Goal: Information Seeking & Learning: Learn about a topic

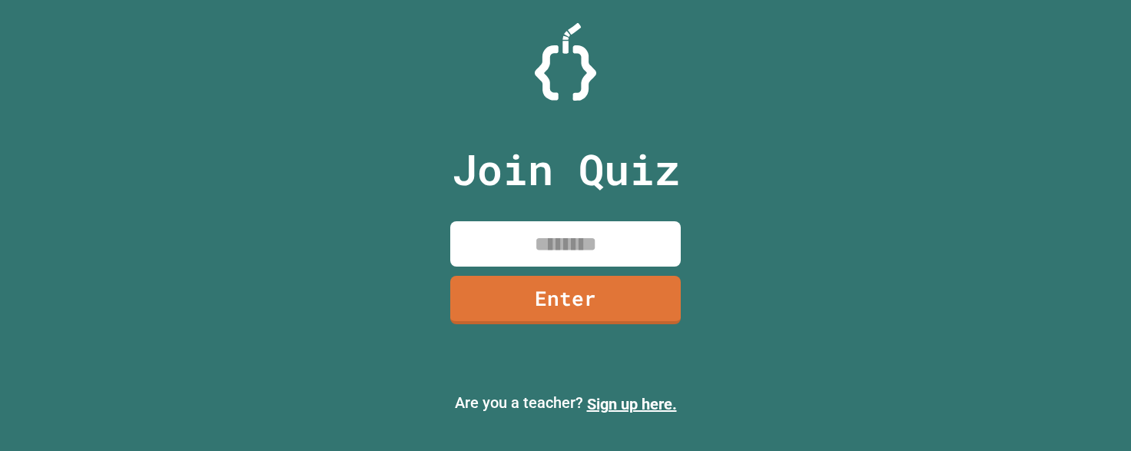
click at [491, 246] on input at bounding box center [565, 243] width 230 height 45
drag, startPoint x: 676, startPoint y: 174, endPoint x: 432, endPoint y: 180, distance: 244.4
click at [432, 180] on div "Join Quiz Enter Are you a teacher? Sign up here." at bounding box center [565, 225] width 1131 height 451
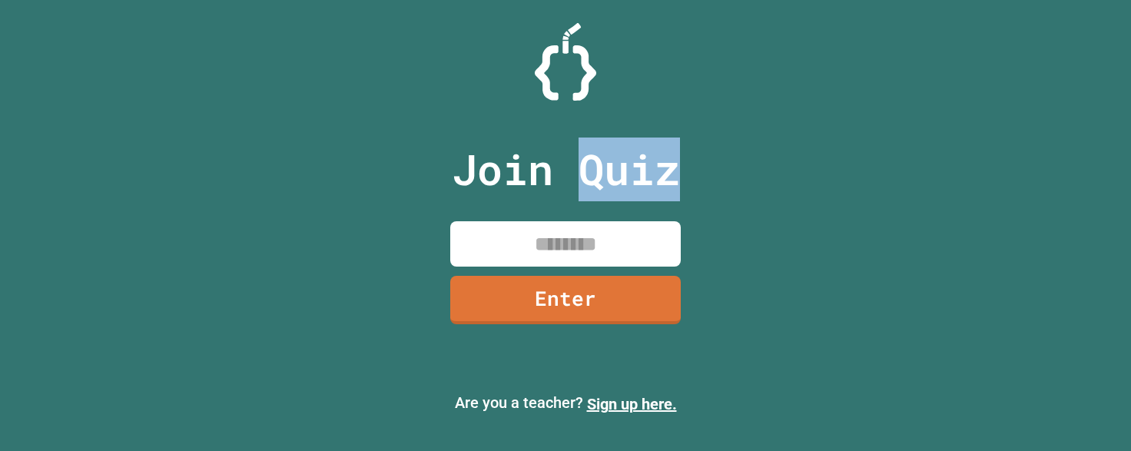
drag, startPoint x: 672, startPoint y: 170, endPoint x: 556, endPoint y: 122, distance: 124.7
click at [578, 158] on p "Join Quiz" at bounding box center [566, 170] width 228 height 64
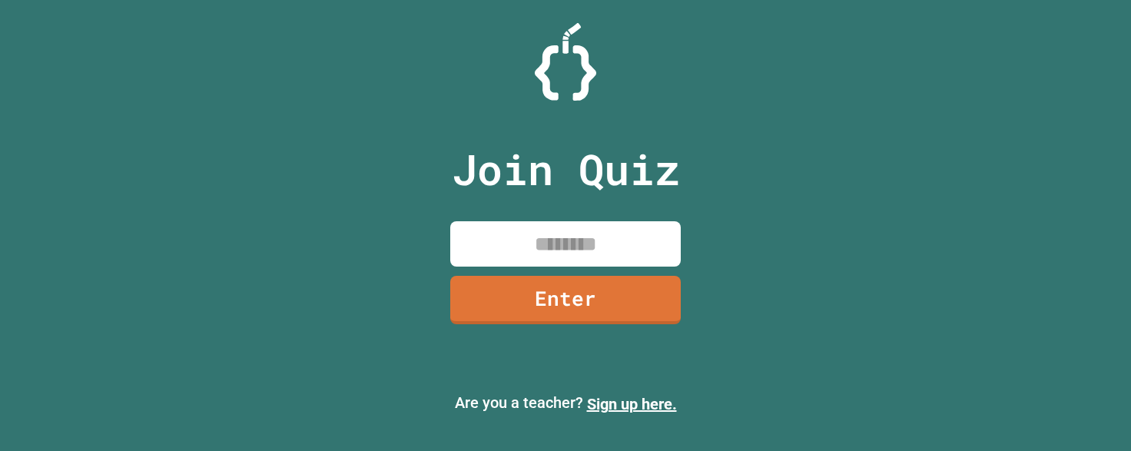
click at [641, 39] on div at bounding box center [565, 62] width 1131 height 78
click at [230, 155] on div "Join Quiz Enter Are you a teacher? Sign up here." at bounding box center [565, 225] width 1131 height 451
click at [539, 250] on input at bounding box center [565, 243] width 230 height 45
type input "********"
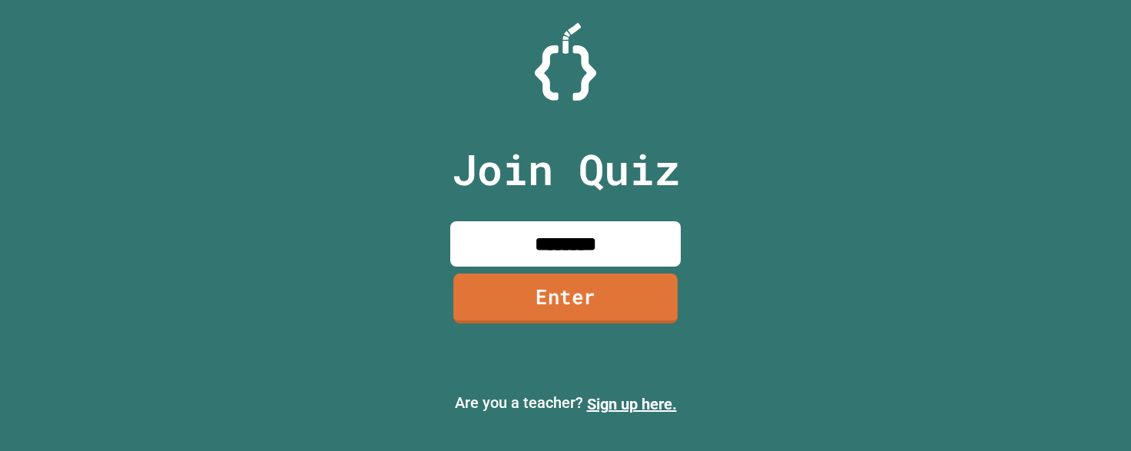
click at [543, 277] on link "Enter" at bounding box center [565, 299] width 224 height 50
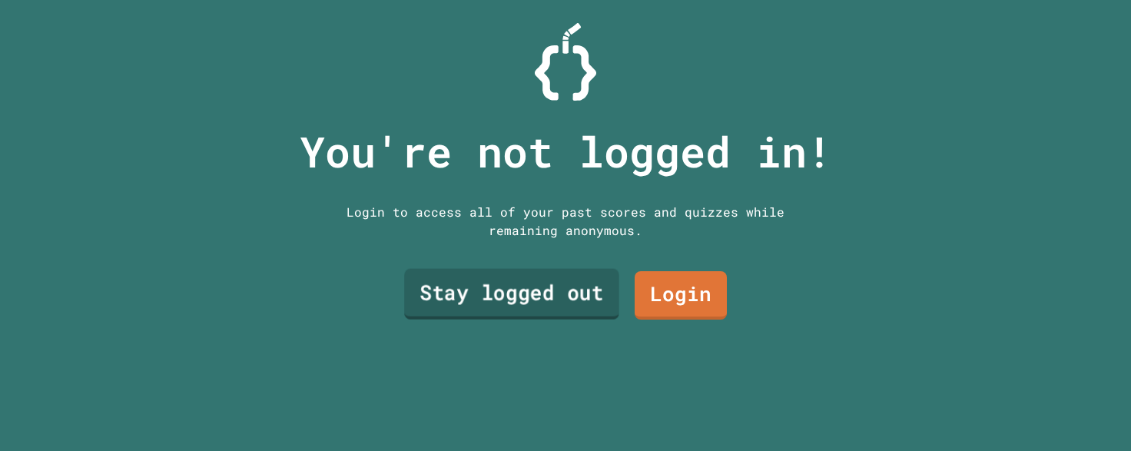
click at [519, 292] on link "Stay logged out" at bounding box center [511, 294] width 215 height 51
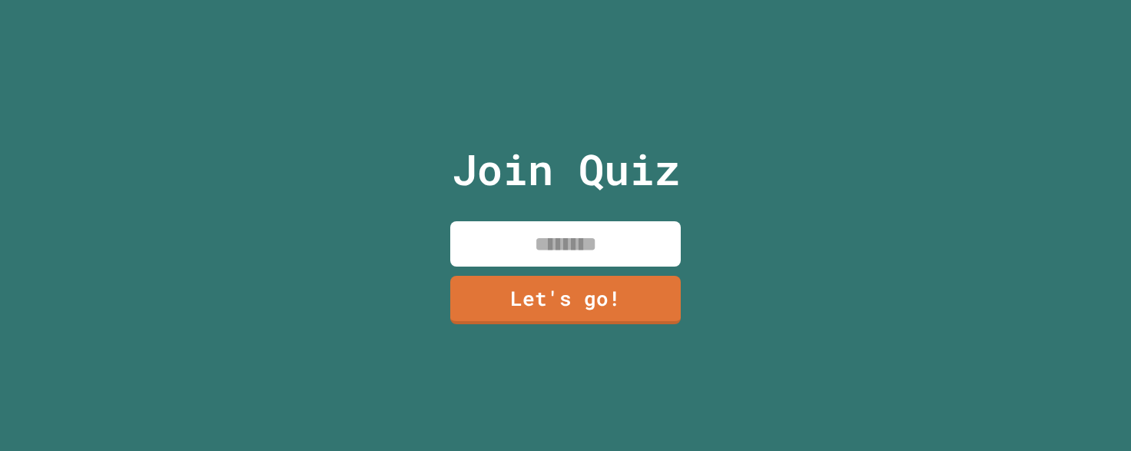
click at [513, 235] on input at bounding box center [565, 243] width 230 height 45
click at [515, 254] on input at bounding box center [565, 243] width 230 height 45
click at [550, 236] on input at bounding box center [565, 243] width 230 height 45
type input "******"
click at [554, 320] on div "Join Quiz ****** Let's go!" at bounding box center [565, 225] width 259 height 451
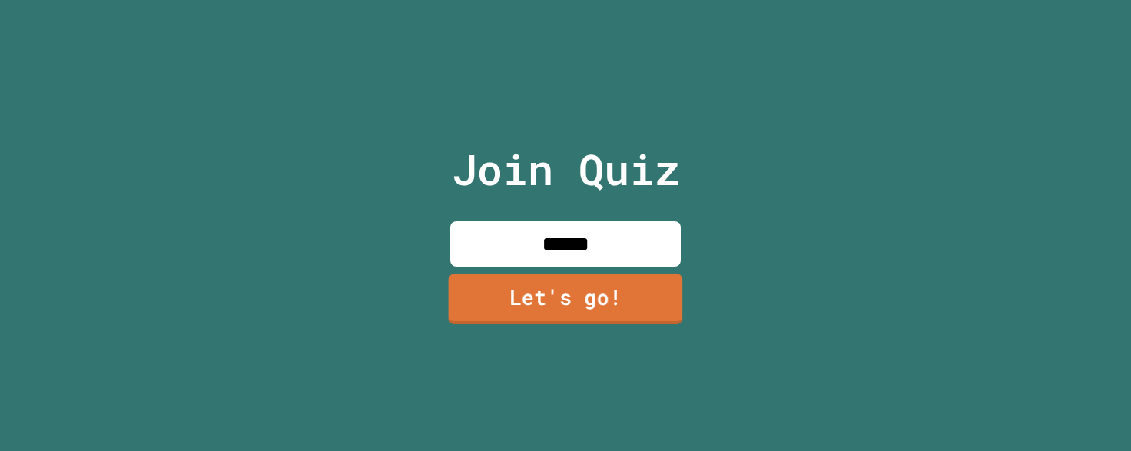
click at [556, 298] on link "Let's go!" at bounding box center [566, 299] width 234 height 51
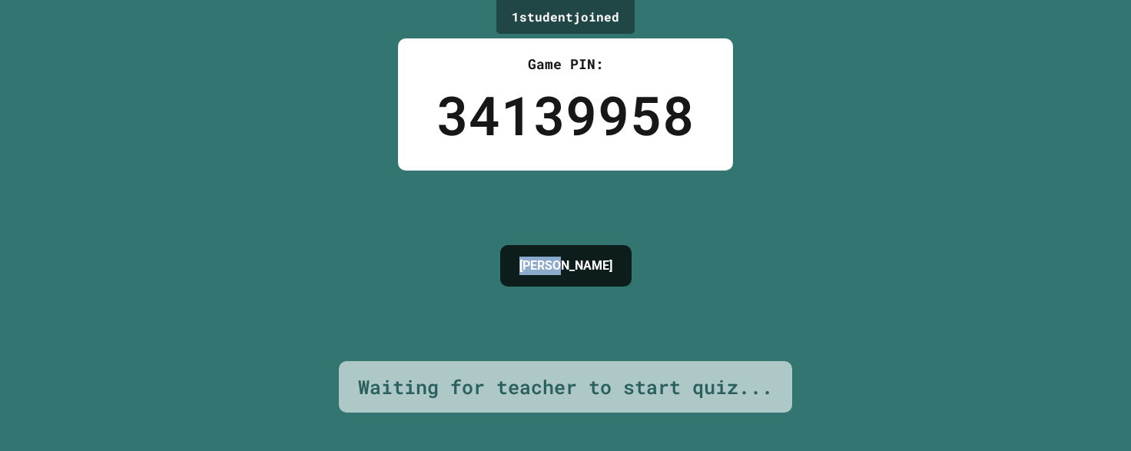
click at [495, 250] on div "ANDREW" at bounding box center [565, 265] width 147 height 57
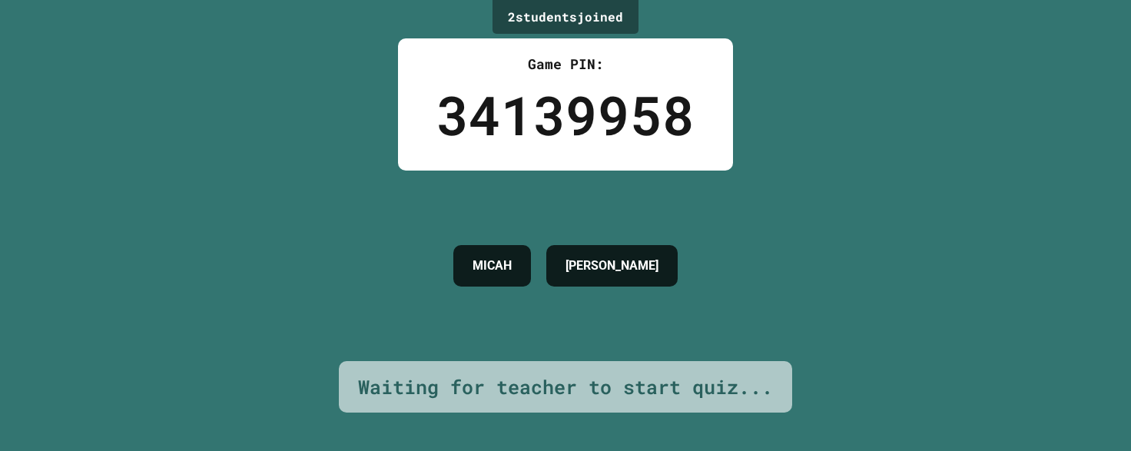
click at [495, 250] on div "MICAH ANDREW" at bounding box center [566, 265] width 240 height 57
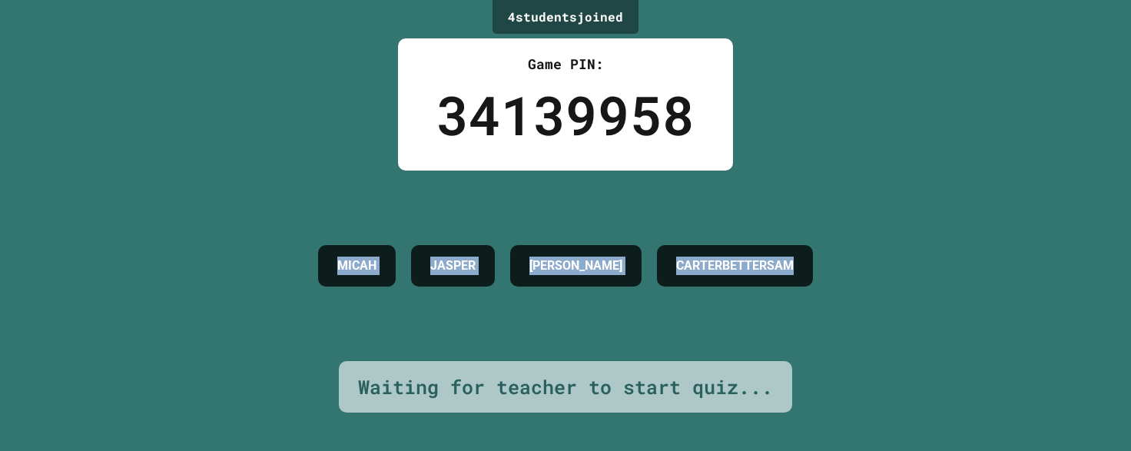
drag, startPoint x: 877, startPoint y: 259, endPoint x: 224, endPoint y: 270, distance: 653.2
click at [310, 270] on div "MICAH JASPER ANDREW CARTERBETTERSAM" at bounding box center [565, 265] width 510 height 57
click at [318, 270] on div "MICAH" at bounding box center [357, 265] width 78 height 41
drag, startPoint x: 241, startPoint y: 251, endPoint x: 712, endPoint y: 264, distance: 471.1
click at [688, 263] on div "MICAH JASPER ANDREW CARTERBETTERSAM" at bounding box center [565, 265] width 510 height 57
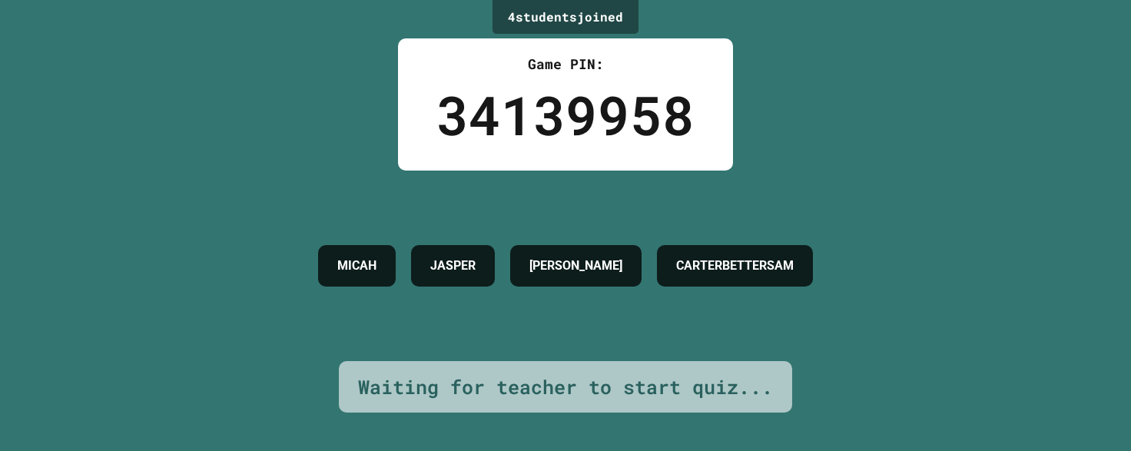
click at [714, 264] on h4 "CARTERBETTERSAM" at bounding box center [735, 266] width 118 height 18
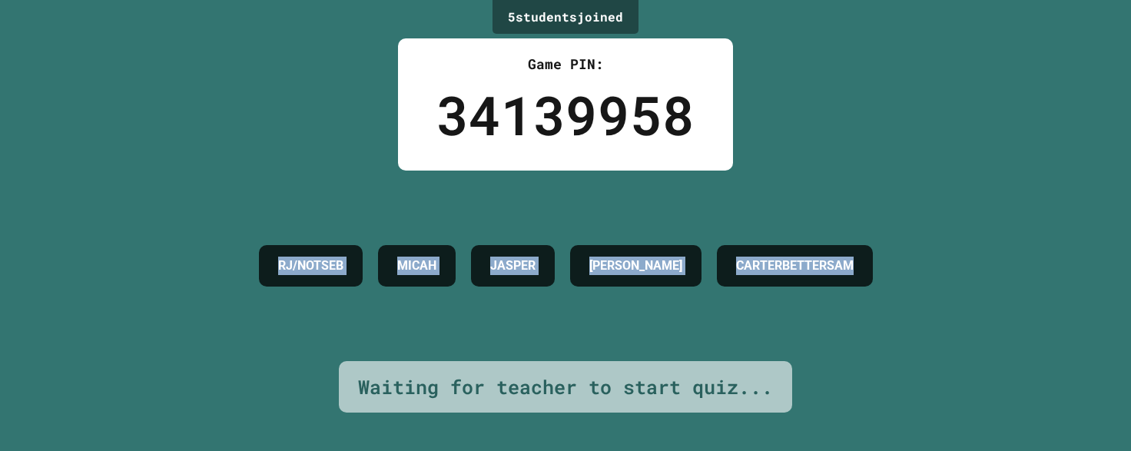
drag, startPoint x: 877, startPoint y: 256, endPoint x: 126, endPoint y: 255, distance: 751.4
click at [251, 255] on div "RJ/NOTSEB MICAH JASPER ANDREW CARTERBETTERSAM" at bounding box center [565, 265] width 629 height 57
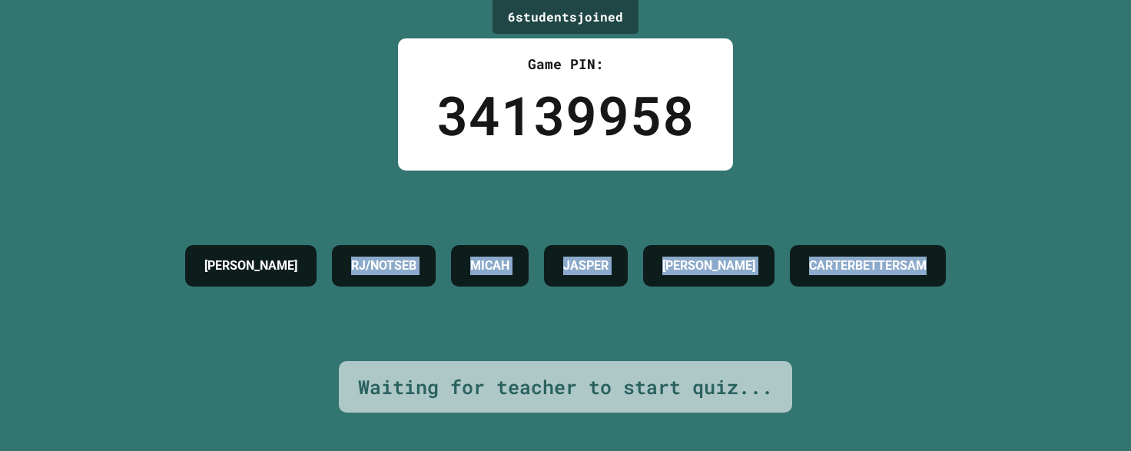
click at [790, 287] on div "CARTERBETTERSAM" at bounding box center [868, 265] width 156 height 41
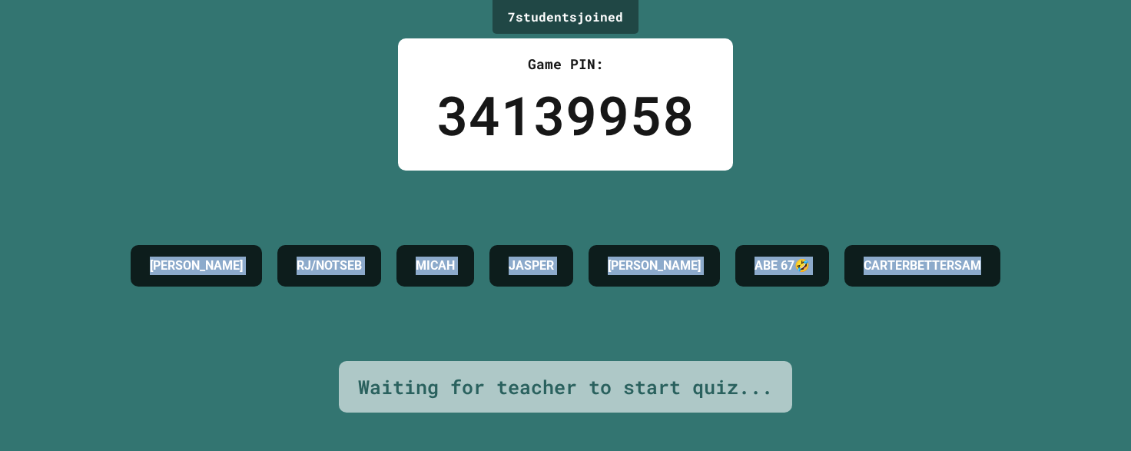
drag, startPoint x: 678, startPoint y: 297, endPoint x: 101, endPoint y: 223, distance: 581.7
click at [123, 237] on div "C H R I S T IAN RJ/NOTSEB MICAH JASPER ANDREW ABE 67🤣 CARTERBETTERSAM" at bounding box center [565, 265] width 885 height 57
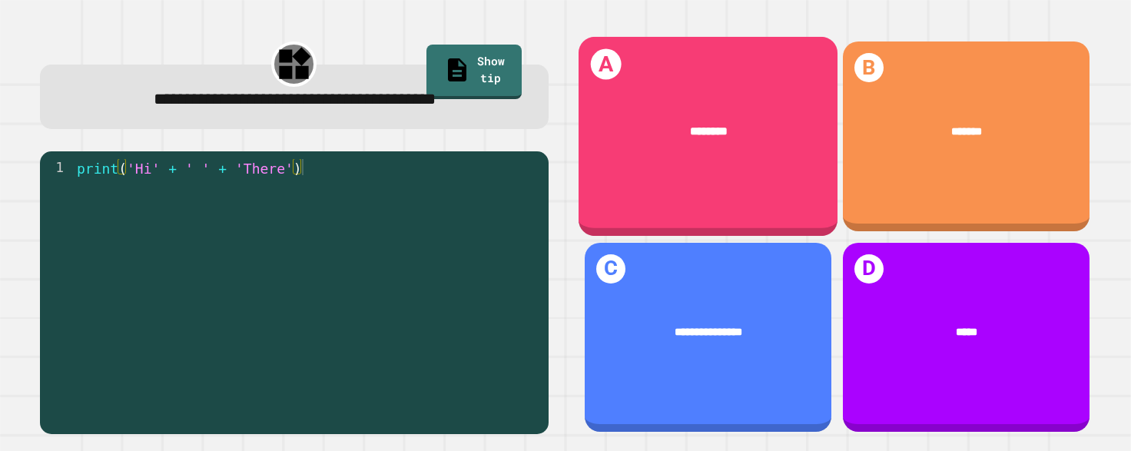
click at [650, 151] on div "********" at bounding box center [708, 132] width 259 height 65
click at [717, 135] on div "*******" at bounding box center [708, 132] width 212 height 18
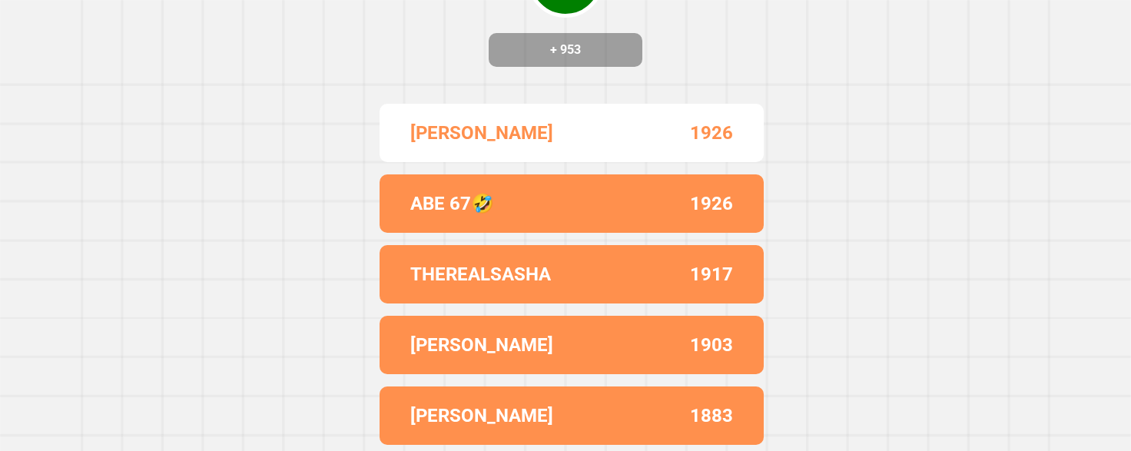
scroll to position [190, 0]
click at [317, 198] on div "Correct! + 953 ANDREW 1926 ABE 67🤣 1926 THEREALSASHA 1917 CHRISTIN 1903 ZARA 18…" at bounding box center [565, 62] width 1131 height 451
drag, startPoint x: 317, startPoint y: 198, endPoint x: 271, endPoint y: 202, distance: 46.3
click at [271, 202] on div "Correct! + 953 ANDREW 1926 ABE 67🤣 1926 THEREALSASHA 1917 CHRISTIN 1903 ZARA 18…" at bounding box center [565, 62] width 1131 height 451
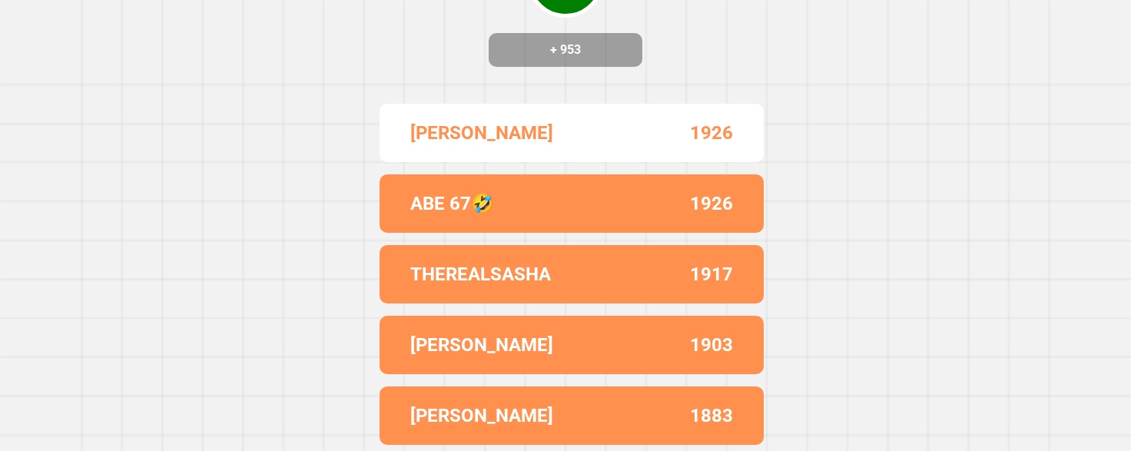
click at [271, 202] on div "Correct! + 953 ANDREW 1926 ABE 67🤣 1926 THEREALSASHA 1917 CHRISTIN 1903 ZARA 18…" at bounding box center [565, 62] width 1131 height 451
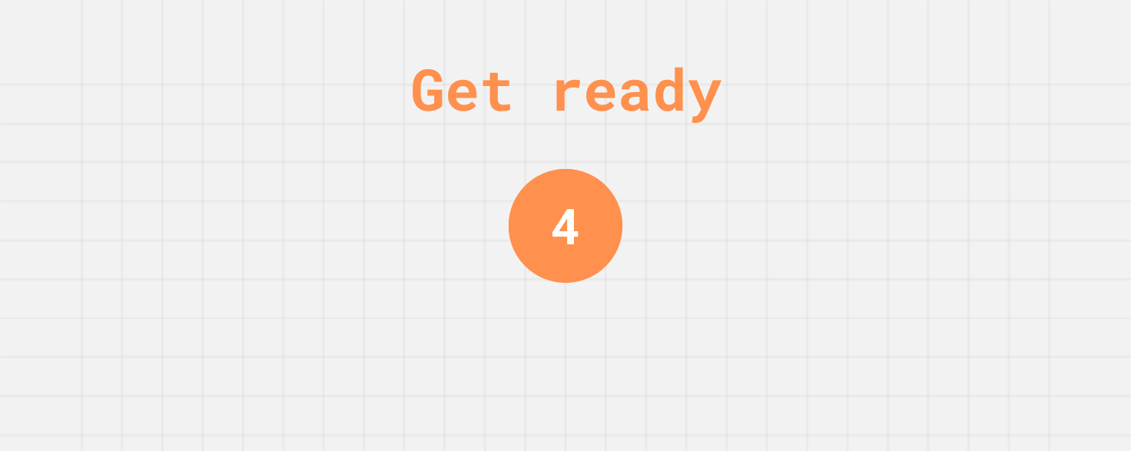
scroll to position [0, 0]
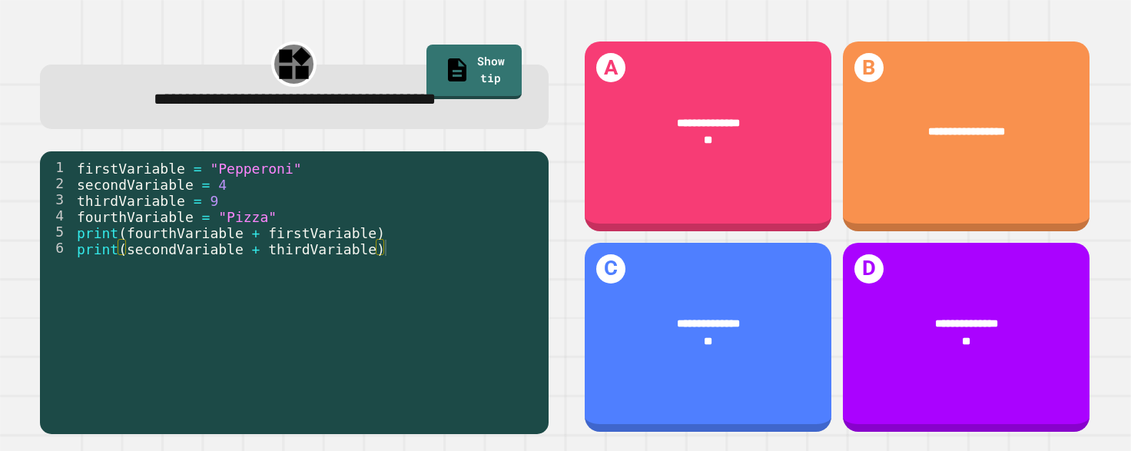
click at [310, 226] on div "firstVariable = "Pepperoni" secondVariable = 4 thirdVariable = 9 fourthVariable…" at bounding box center [307, 288] width 467 height 258
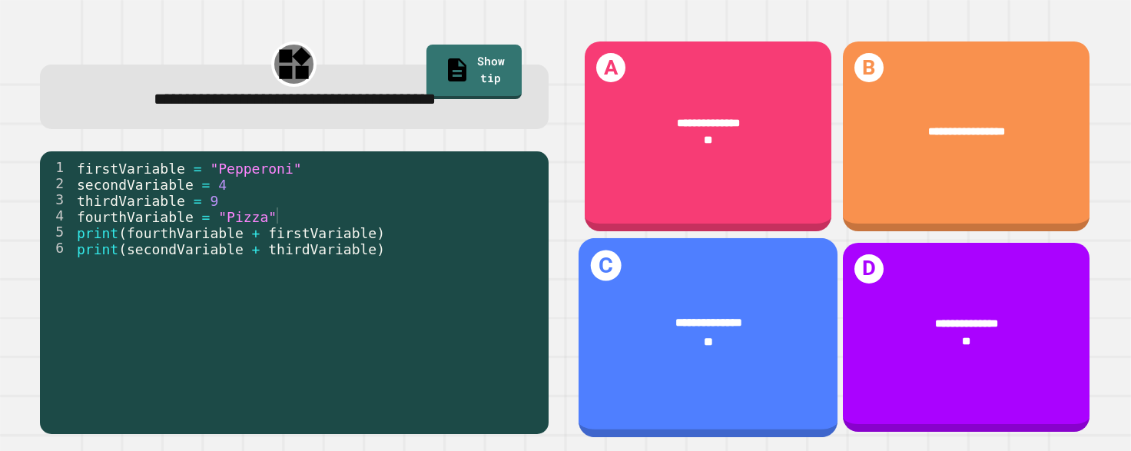
click at [623, 350] on div "**********" at bounding box center [708, 333] width 259 height 83
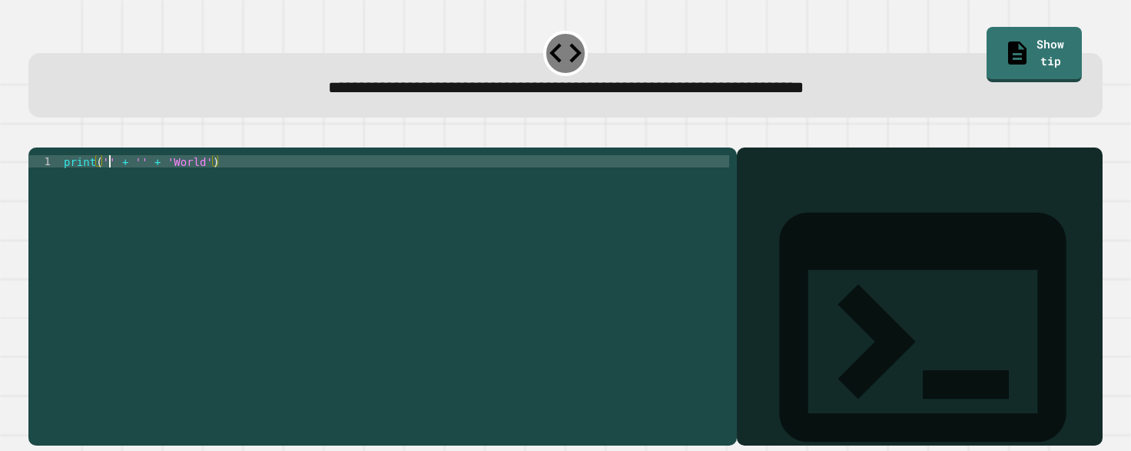
click at [107, 183] on div "print ( '' + '' + 'World' )" at bounding box center [395, 278] width 668 height 246
click at [107, 183] on div "print ( '' + '' + 'World' )" at bounding box center [395, 265] width 668 height 221
click at [107, 183] on div "print ( '' + '' + 'World' )" at bounding box center [395, 278] width 668 height 246
click at [107, 183] on div "print ( '' + '' + 'World' )" at bounding box center [395, 265] width 668 height 221
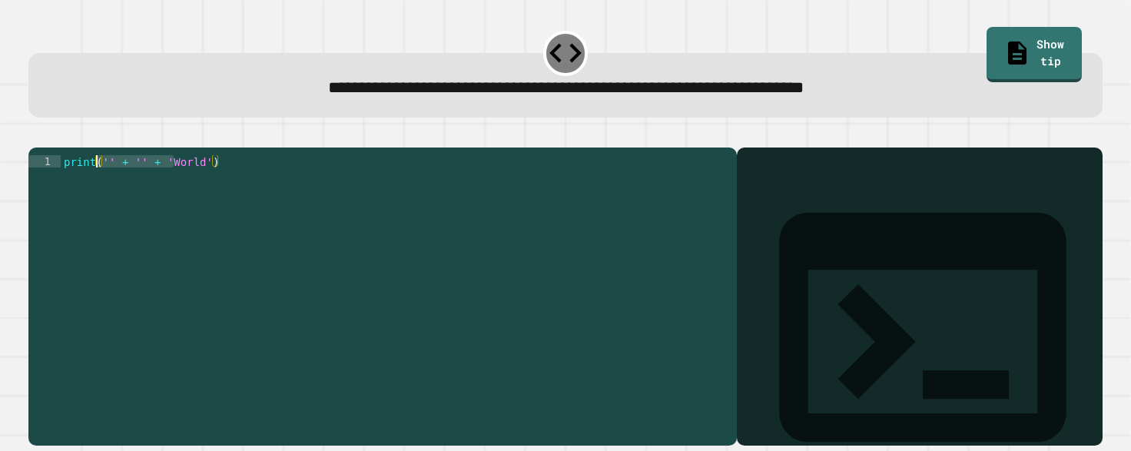
click at [102, 181] on div "print ( '' + '' + 'World' )" at bounding box center [395, 278] width 668 height 246
click at [108, 178] on div "print ( '' + '' + 'World' )" at bounding box center [395, 265] width 668 height 221
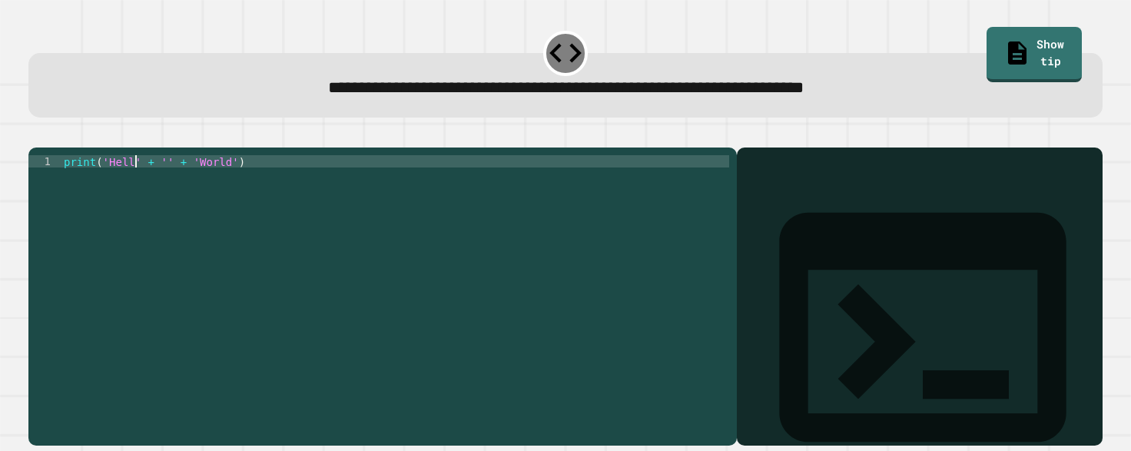
scroll to position [0, 5]
click at [36, 134] on icon "button" at bounding box center [36, 134] width 0 height 0
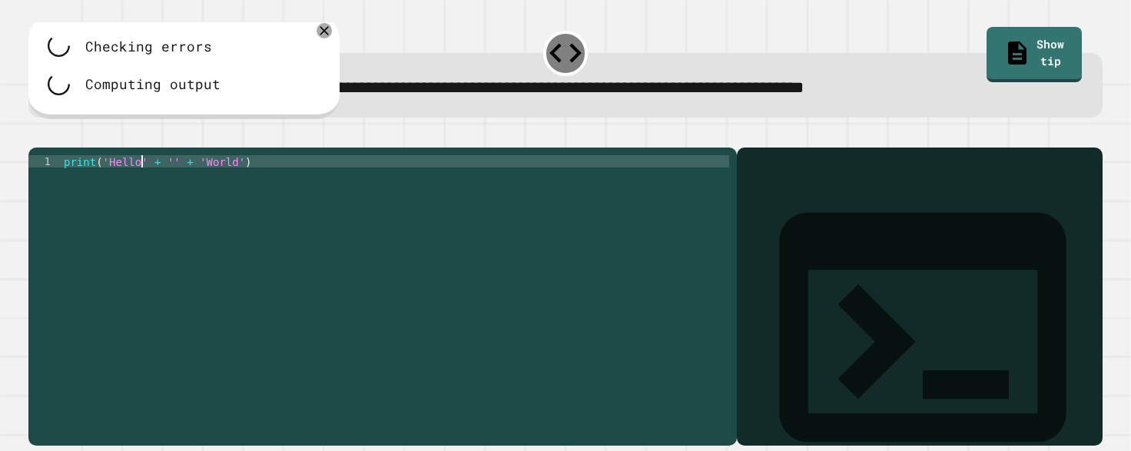
click at [103, 183] on div "print ( 'Hello' + '' + 'World' )" at bounding box center [395, 278] width 668 height 246
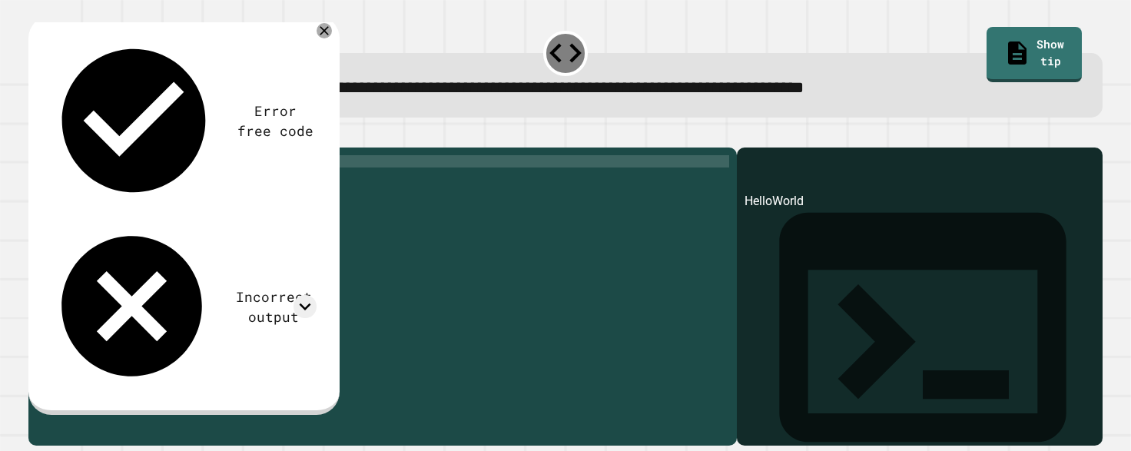
scroll to position [0, 3]
click at [243, 183] on div "print ( "Hello' + '' + 'World')" at bounding box center [395, 278] width 668 height 246
click at [36, 134] on button "button" at bounding box center [36, 134] width 0 height 0
click at [148, 190] on div "print ( "Hello' + '' + 'World" )" at bounding box center [395, 278] width 668 height 246
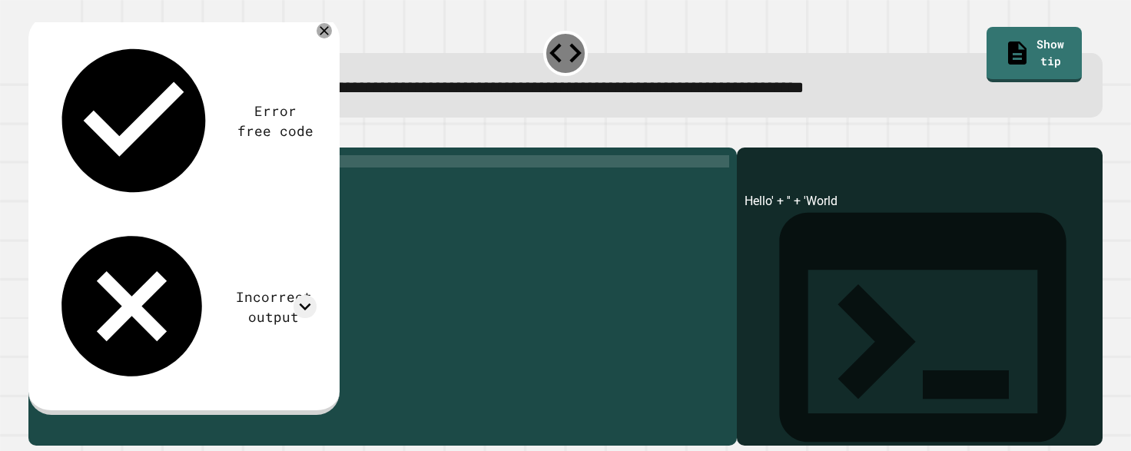
scroll to position [0, 5]
click at [206, 187] on div "print ( "Hello" + '' + 'World")" at bounding box center [395, 278] width 668 height 246
click at [182, 183] on div "print ( "Hello" + '' + "World" )" at bounding box center [395, 278] width 668 height 246
click at [186, 211] on div "print ( "Hello" + + "World" )" at bounding box center [395, 278] width 668 height 246
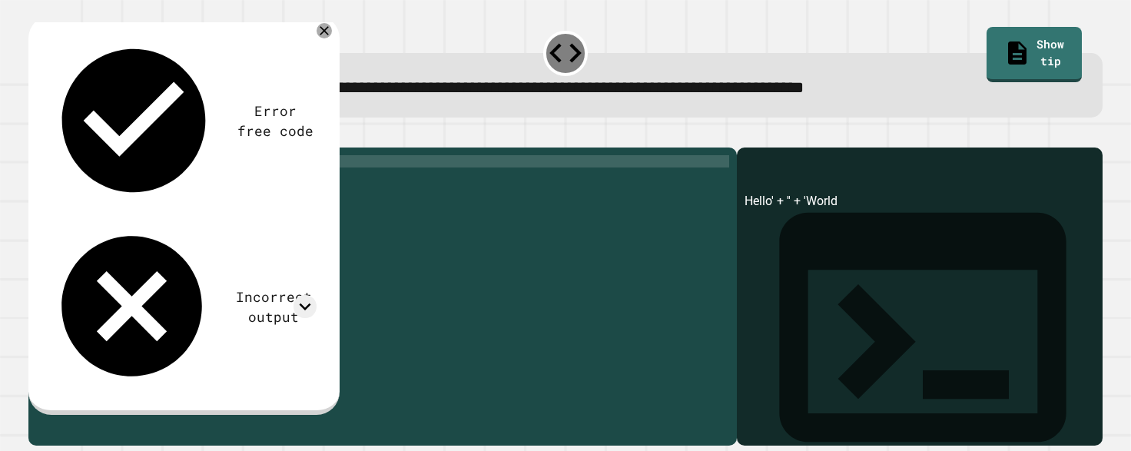
scroll to position [0, 12]
click at [166, 187] on div "print ( "Hello" + + "World" )" at bounding box center [395, 278] width 668 height 246
click at [169, 183] on div "print ( "Hello" + "" + "World" )" at bounding box center [395, 278] width 668 height 246
click at [51, 148] on icon "button" at bounding box center [46, 143] width 8 height 11
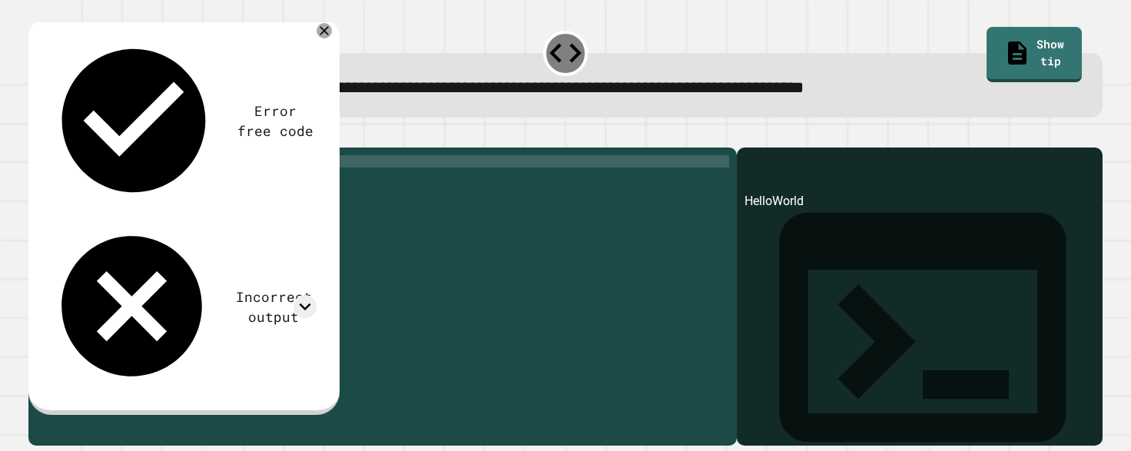
click at [95, 183] on div "print ( "Hello" + "" + "World" )" at bounding box center [395, 278] width 668 height 246
drag, startPoint x: 95, startPoint y: 183, endPoint x: 171, endPoint y: 182, distance: 76.1
click at [171, 182] on div "print ( "Hello" + "" + "World" )" at bounding box center [395, 278] width 668 height 246
click at [171, 184] on div "print ( "Hello" + "" + "World" )" at bounding box center [395, 265] width 668 height 221
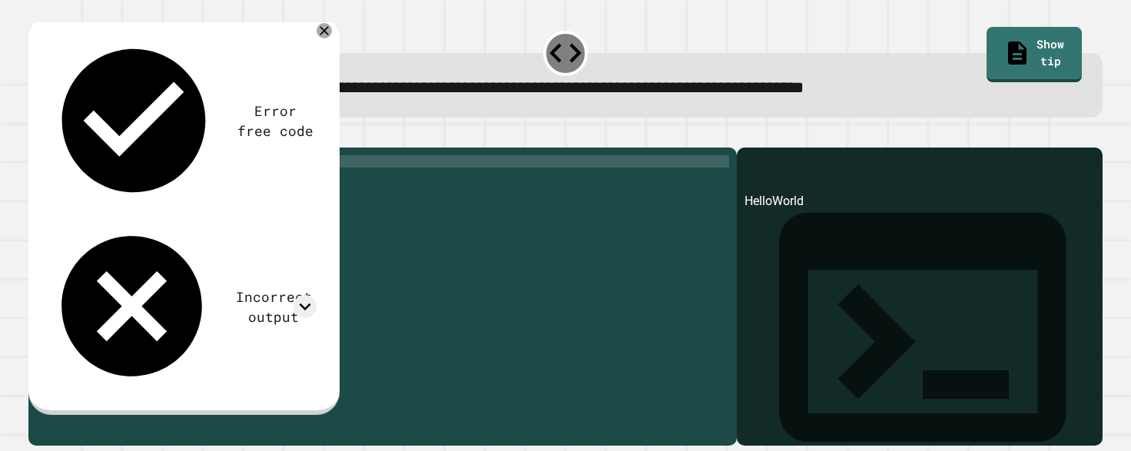
click at [178, 148] on div at bounding box center [565, 138] width 1074 height 18
click at [173, 184] on div "print ( "Hello" + "" + "World" )" at bounding box center [395, 278] width 668 height 246
type textarea "**********"
click at [36, 134] on icon "button" at bounding box center [36, 134] width 0 height 0
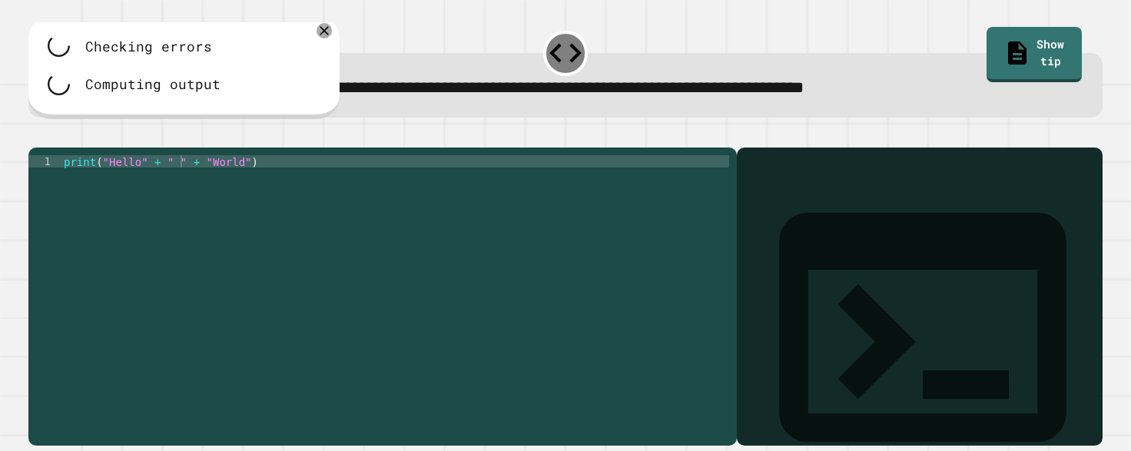
click at [56, 148] on div at bounding box center [565, 138] width 1074 height 18
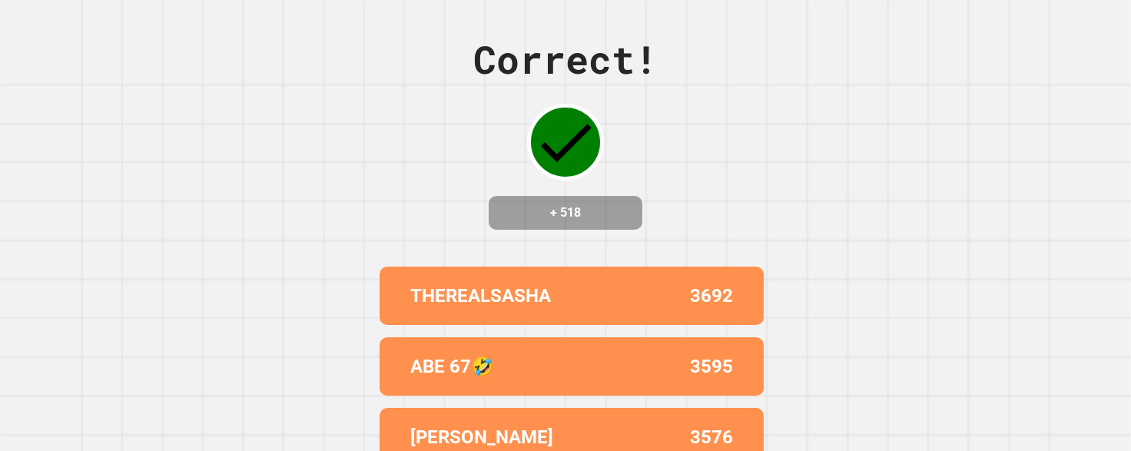
scroll to position [190, 0]
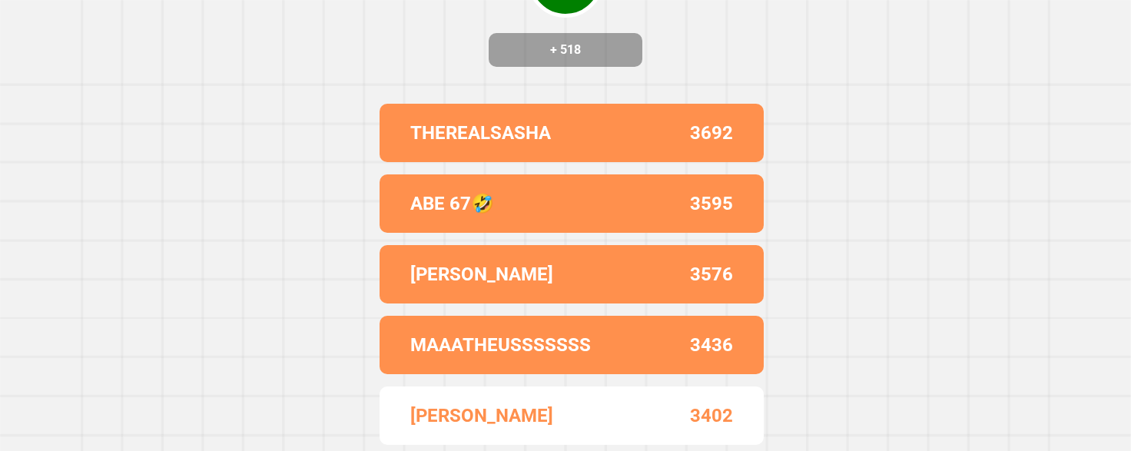
click at [228, 294] on div "Correct! + 518 THEREALSASHA 3692 ABE 67🤣 3595 CHRISTIN 3576 MAAATHEUSSSSSSS 343…" at bounding box center [565, 225] width 1131 height 451
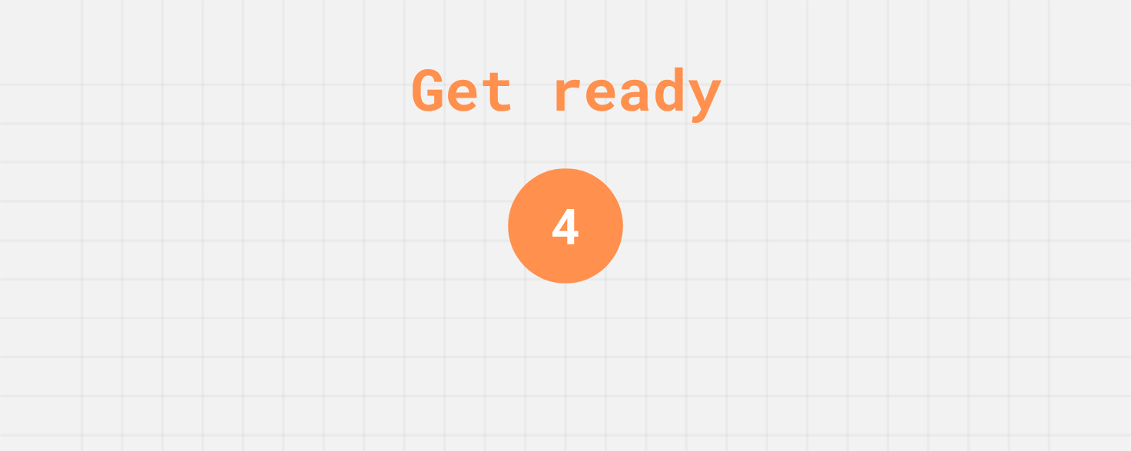
scroll to position [0, 0]
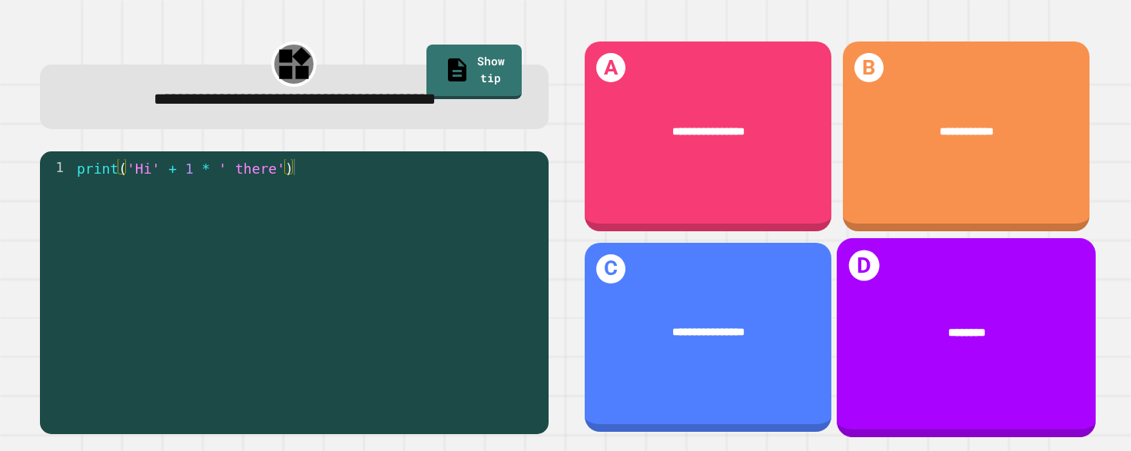
click at [895, 343] on div "********" at bounding box center [966, 333] width 259 height 65
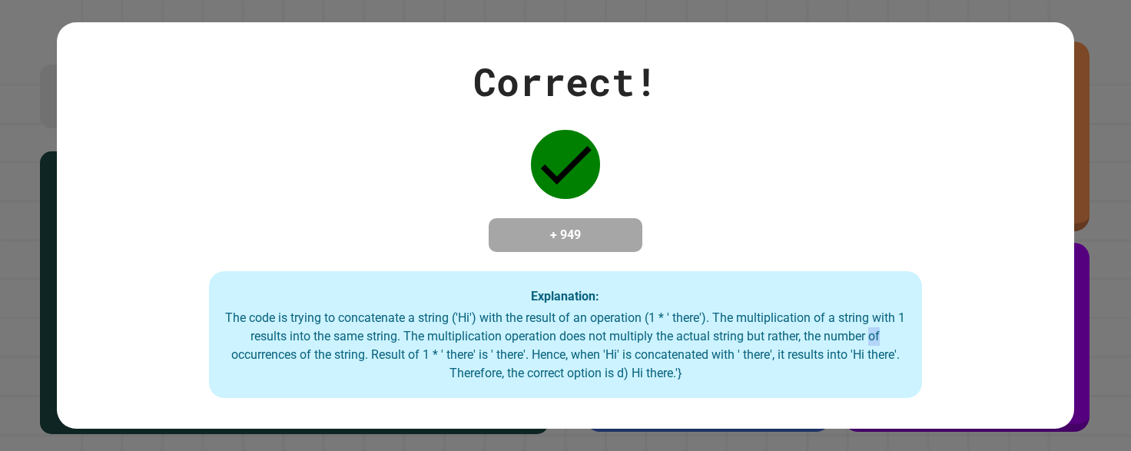
click at [895, 343] on div "The code is trying to concatenate a string ('Hi') with the result of an operati…" at bounding box center [565, 346] width 682 height 74
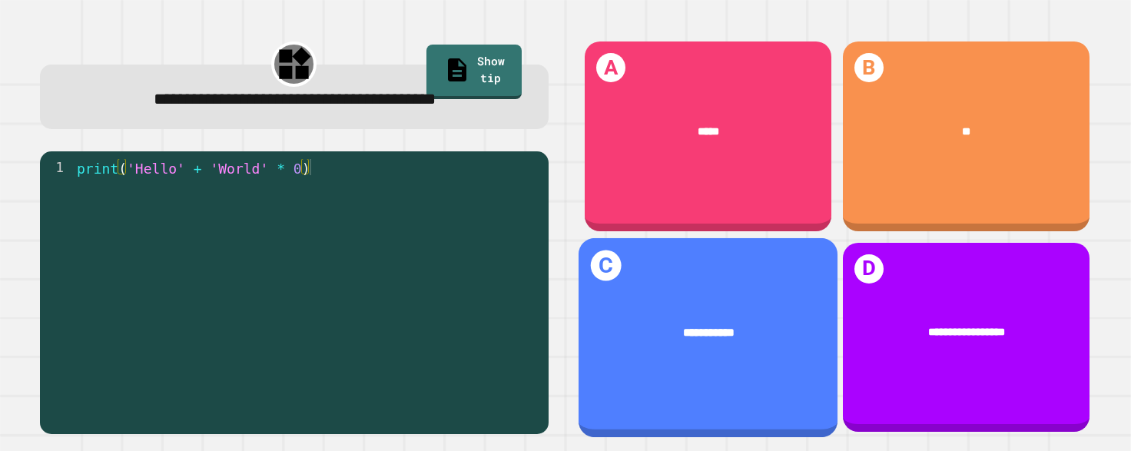
click at [759, 324] on div "**********" at bounding box center [708, 333] width 212 height 18
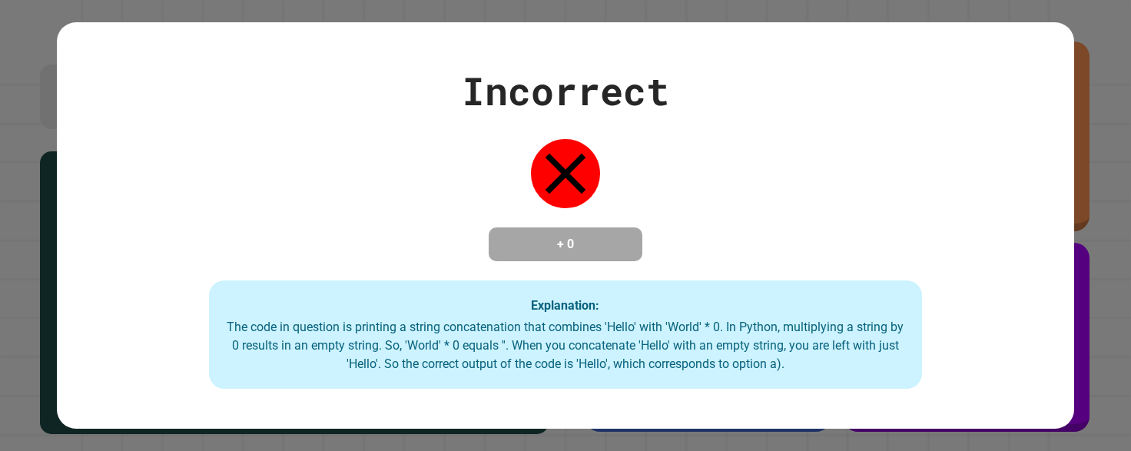
click at [759, 320] on div "The code in question is printing a string concatenation that combines 'Hello' w…" at bounding box center [565, 345] width 682 height 55
click at [880, 250] on div "Incorrect + 0 Explanation: The code in question is printing a string concatenat…" at bounding box center [566, 225] width 1018 height 327
click at [956, 155] on div "Incorrect + 0 Explanation: The code in question is printing a string concatenat…" at bounding box center [566, 225] width 1018 height 327
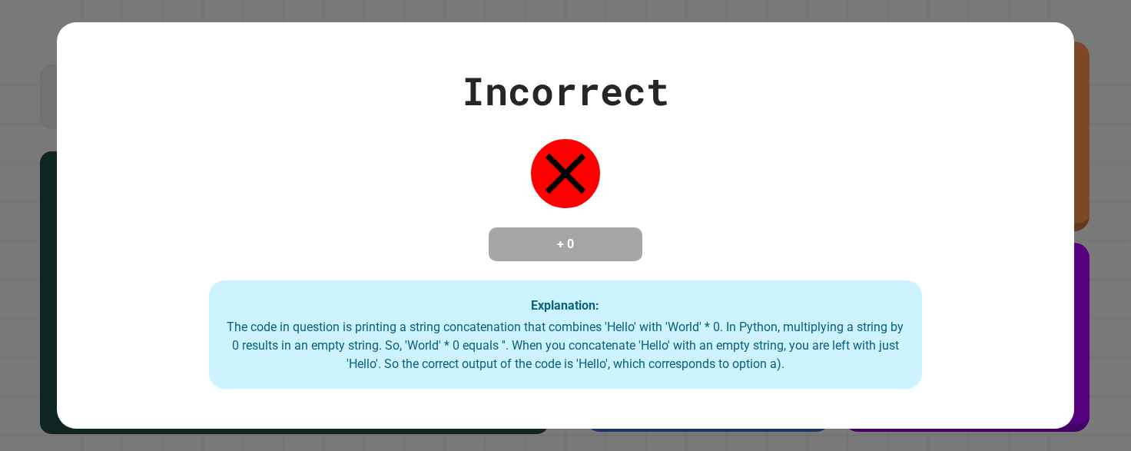
click at [705, 384] on div "Explanation: The code in question is printing a string concatenation that combi…" at bounding box center [565, 334] width 712 height 109
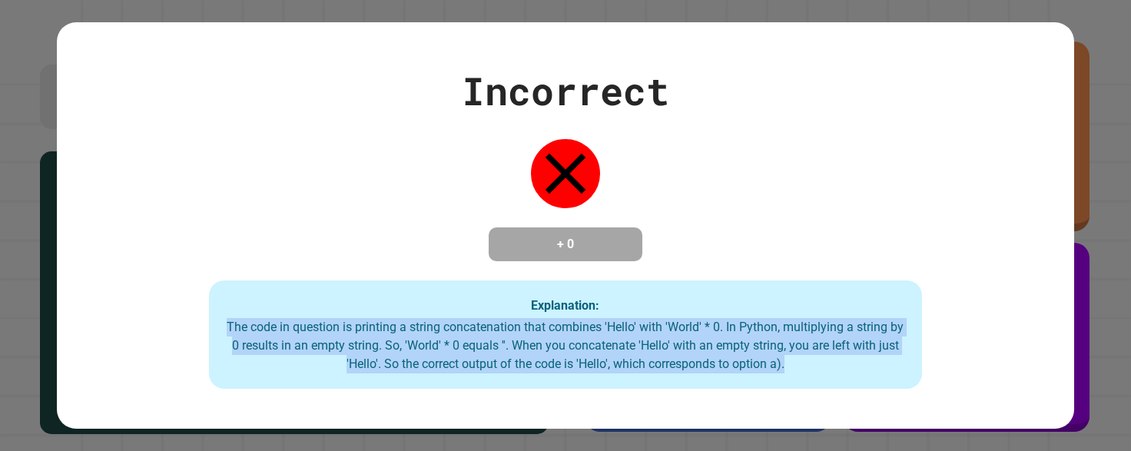
drag, startPoint x: 811, startPoint y: 376, endPoint x: 604, endPoint y: 139, distance: 314.2
click at [648, 198] on div "Incorrect + 0 Explanation: The code in question is printing a string concatenat…" at bounding box center [566, 225] width 1018 height 327
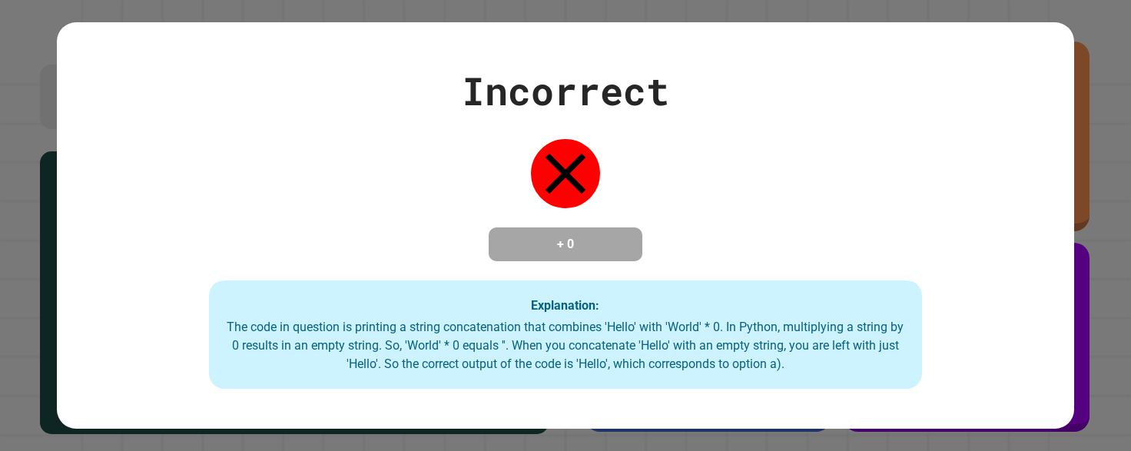
click at [658, 201] on div "Incorrect + 0 Explanation: The code in question is printing a string concatenat…" at bounding box center [566, 225] width 1018 height 327
click at [725, 327] on div "The code in question is printing a string concatenation that combines 'Hello' w…" at bounding box center [565, 345] width 682 height 55
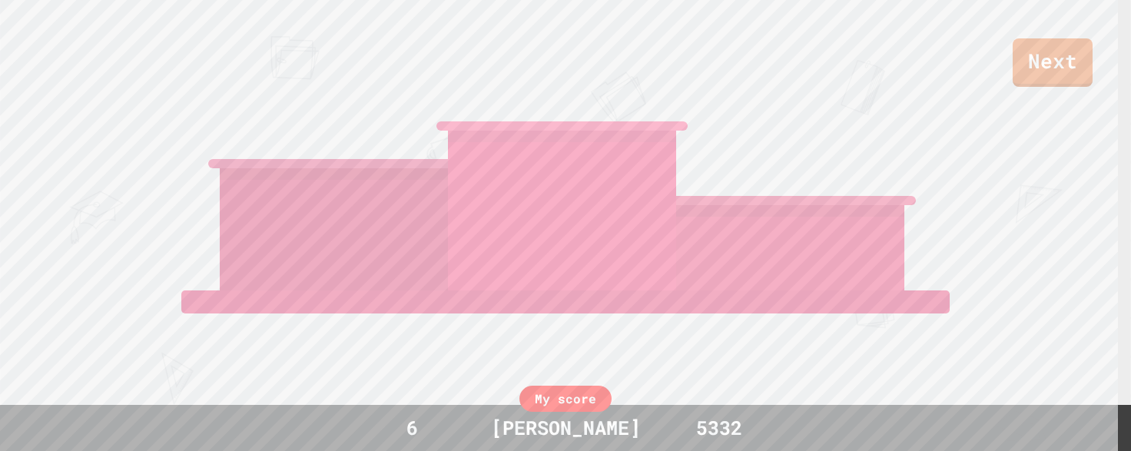
click at [677, 320] on div "View leaderboard" at bounding box center [565, 359] width 261 height 138
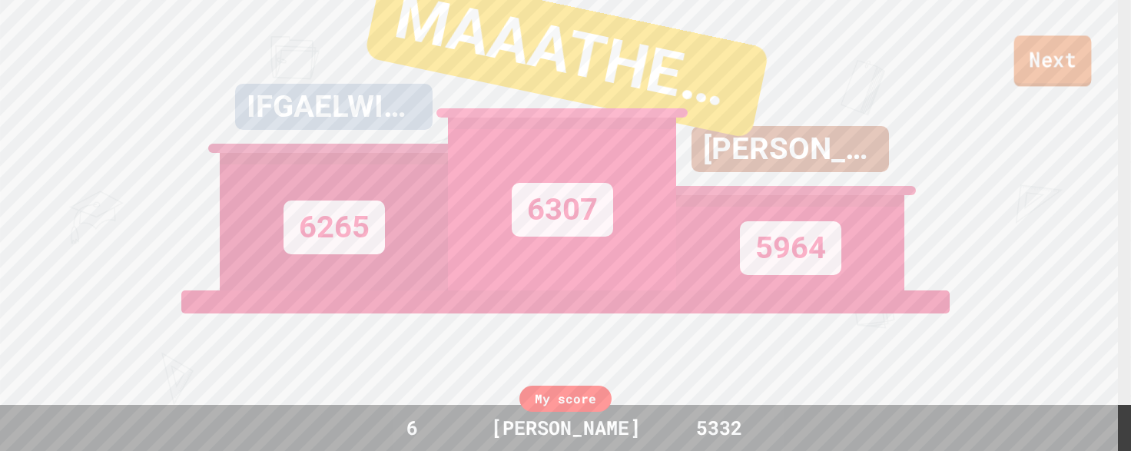
click at [1050, 75] on link "Next" at bounding box center [1053, 60] width 78 height 51
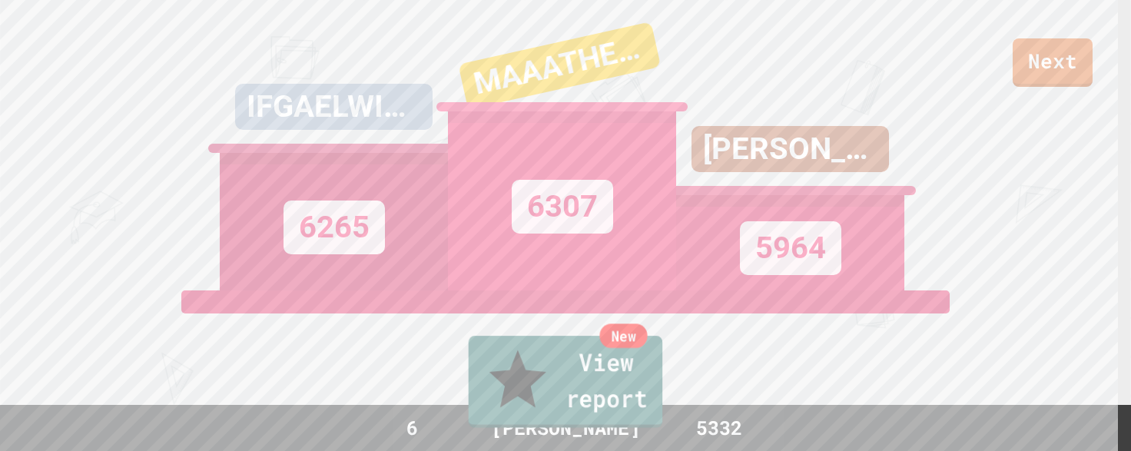
click at [614, 408] on link "New View report" at bounding box center [566, 382] width 194 height 92
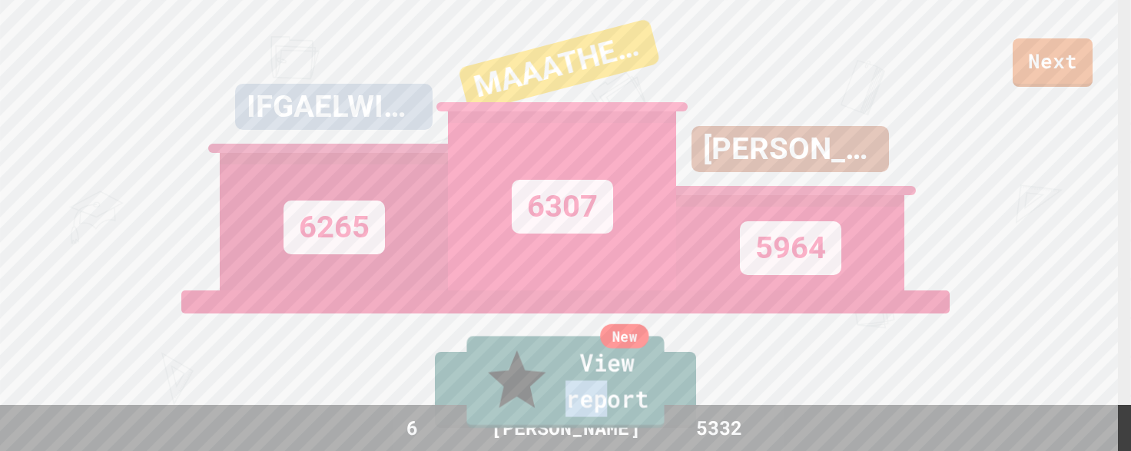
drag, startPoint x: 614, startPoint y: 408, endPoint x: 579, endPoint y: 407, distance: 35.4
click at [579, 407] on link "New View report" at bounding box center [564, 383] width 197 height 92
